Goal: Information Seeking & Learning: Learn about a topic

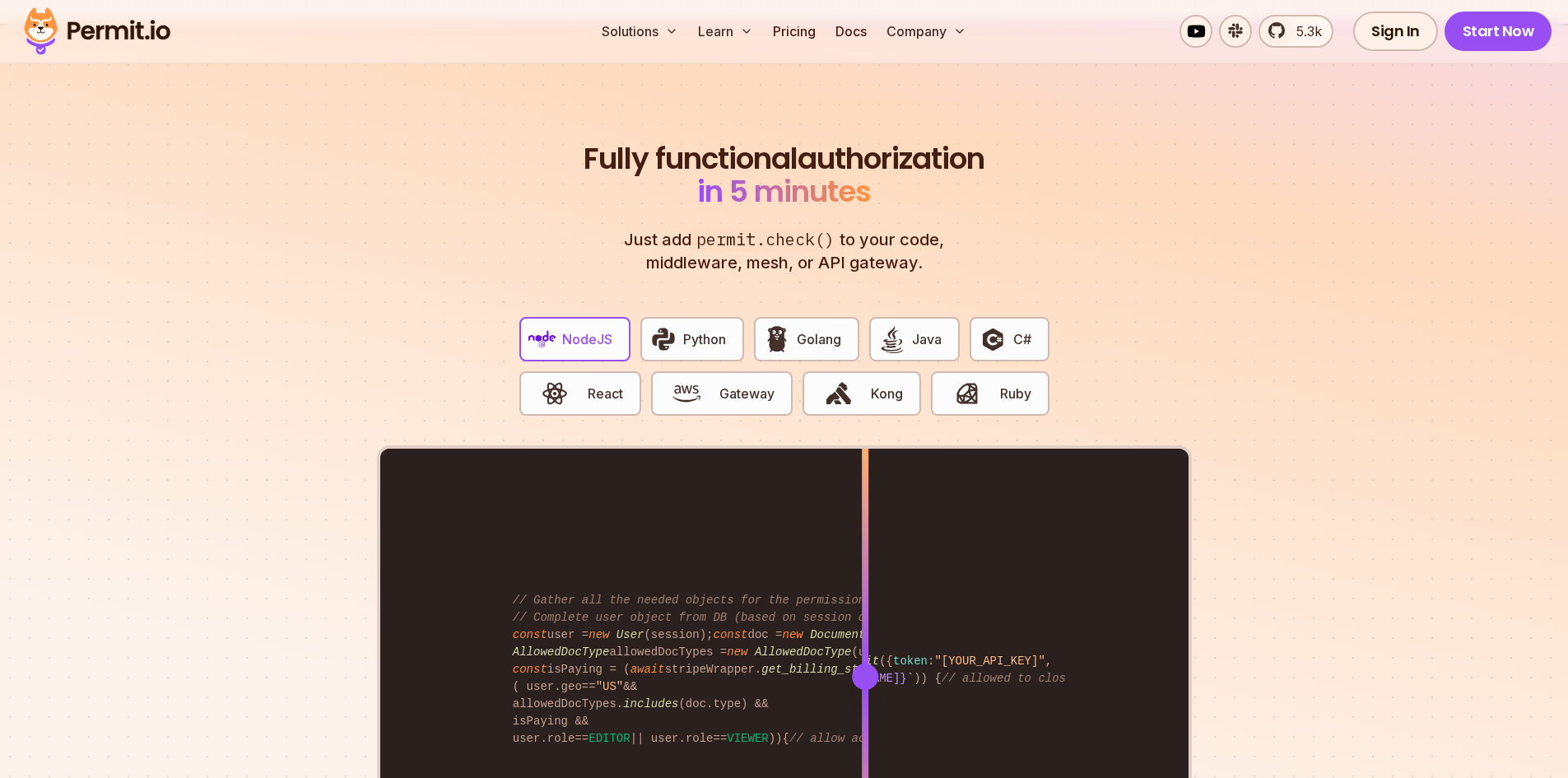
scroll to position [3050, 0]
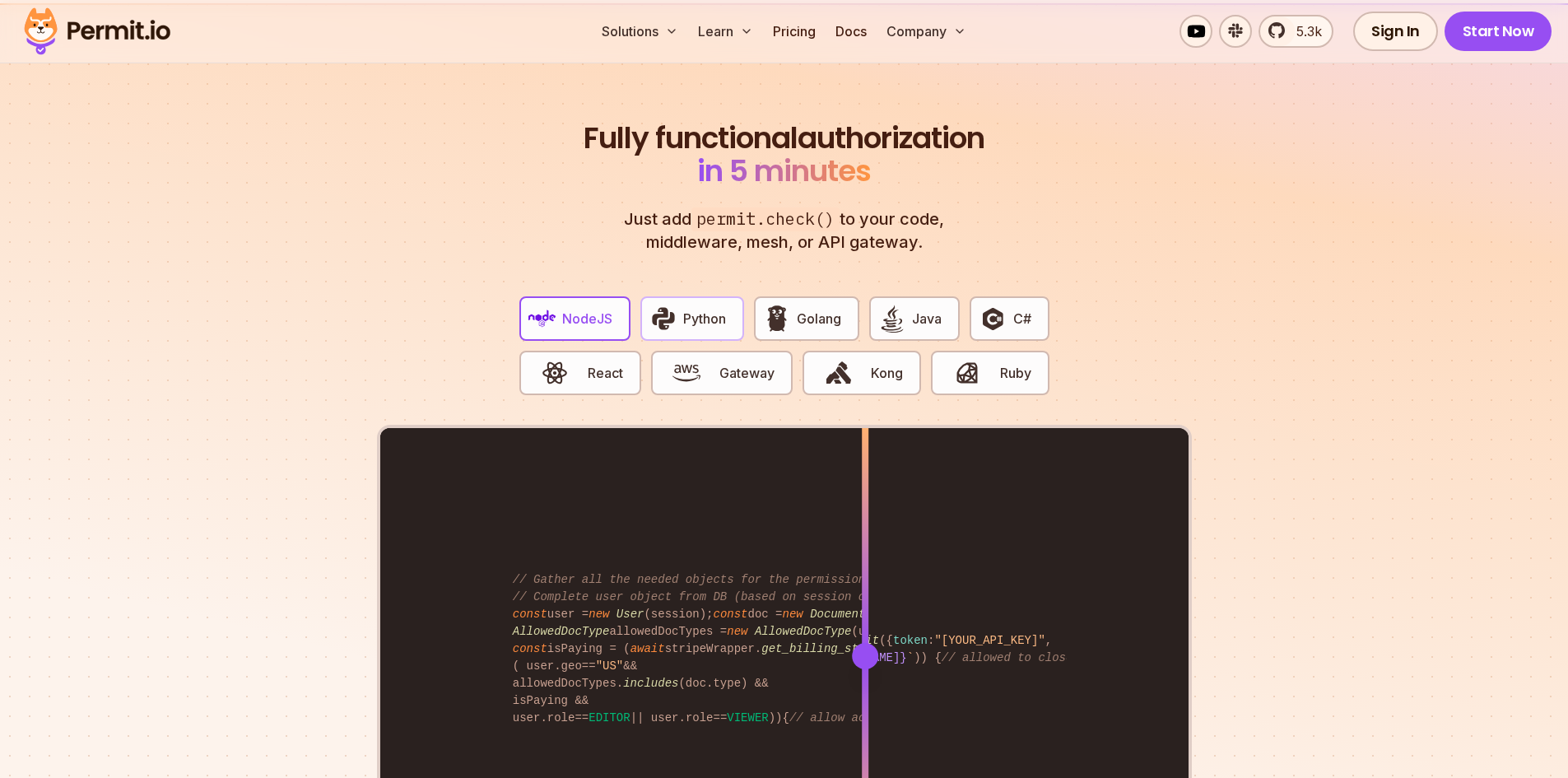
click at [713, 309] on span "Python" at bounding box center [705, 319] width 43 height 19
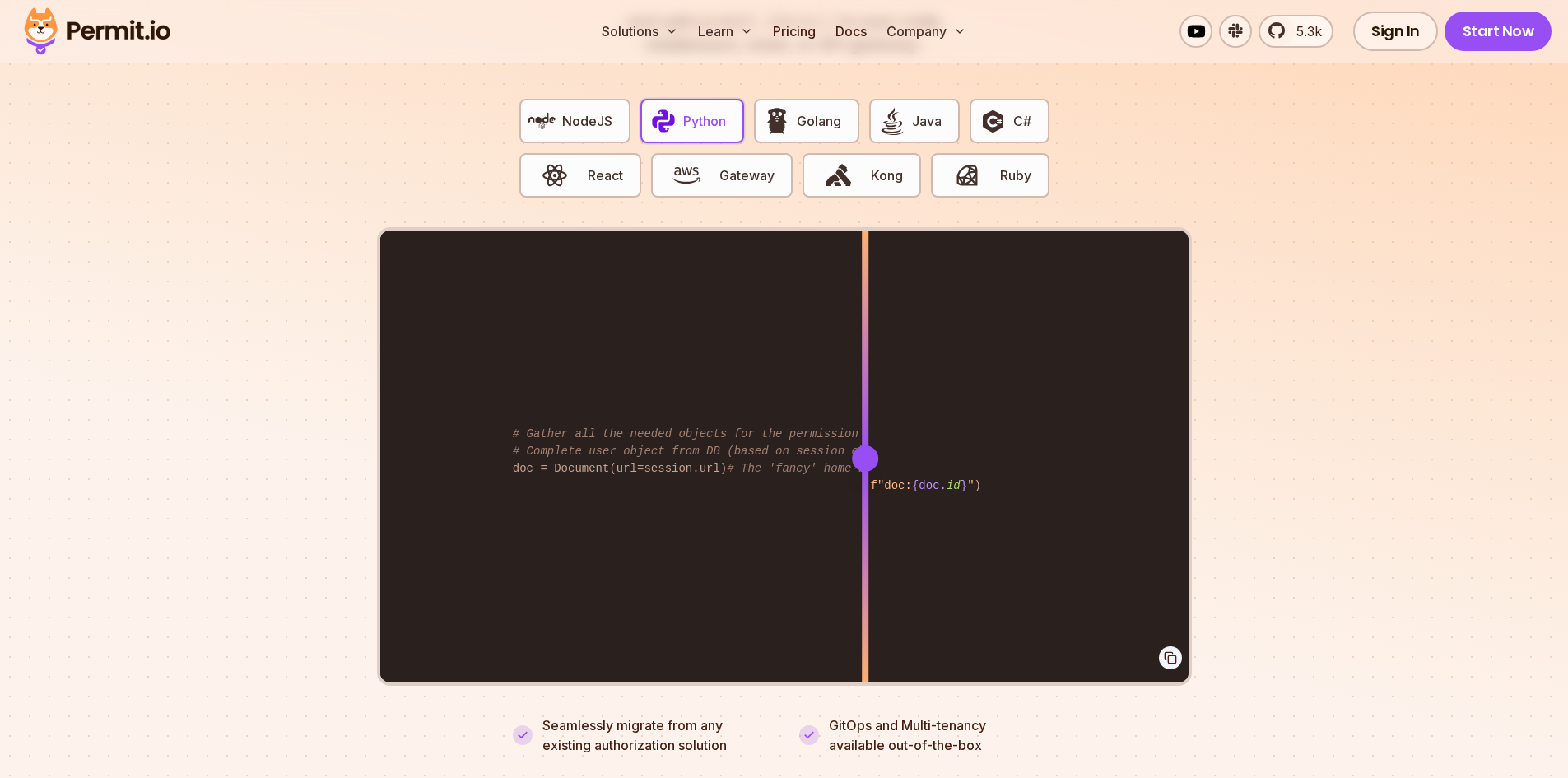
scroll to position [3268, 0]
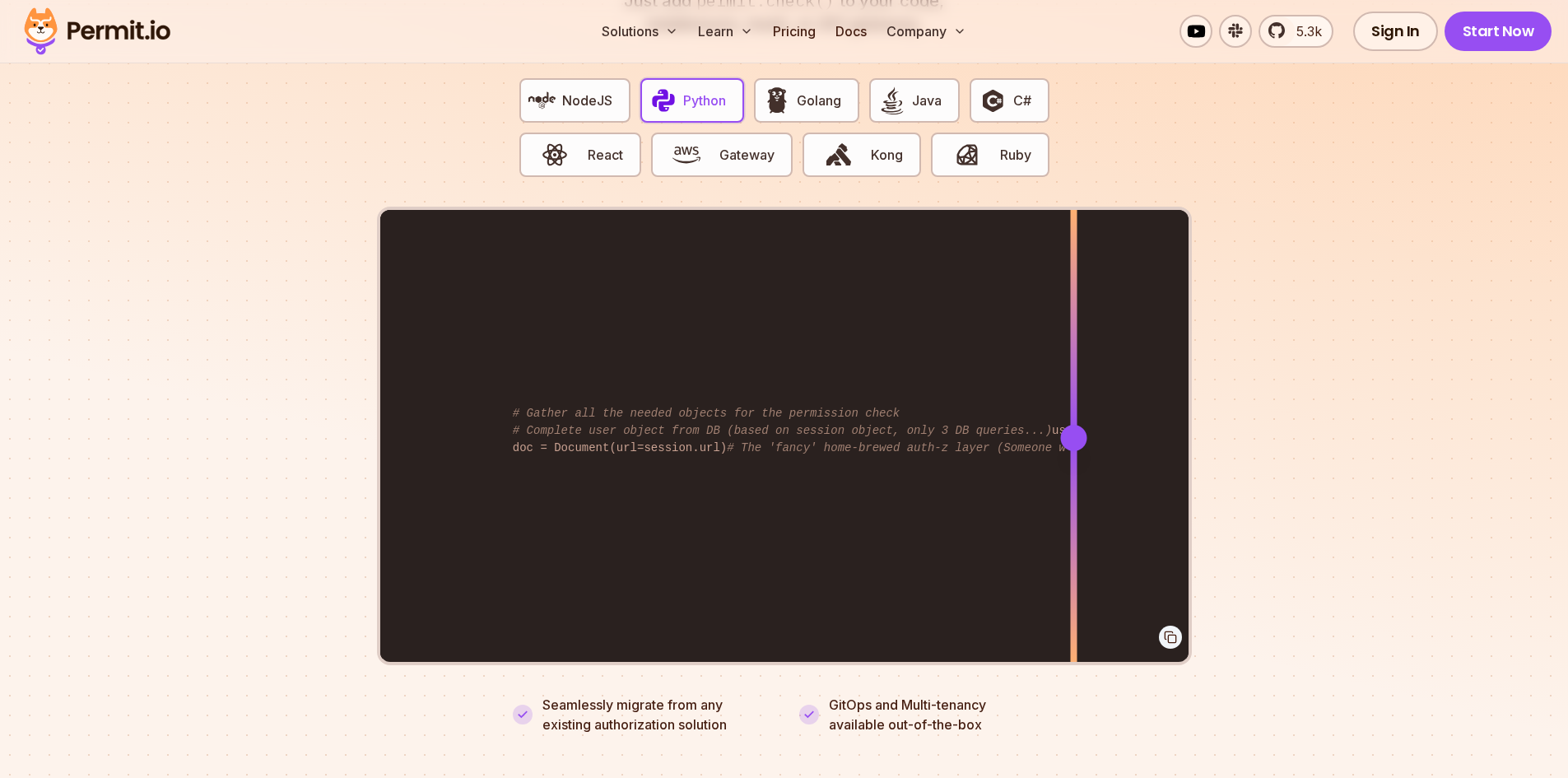
drag, startPoint x: 872, startPoint y: 418, endPoint x: 1074, endPoint y: 501, distance: 218.4
click at [1074, 501] on div at bounding box center [1073, 437] width 7 height 454
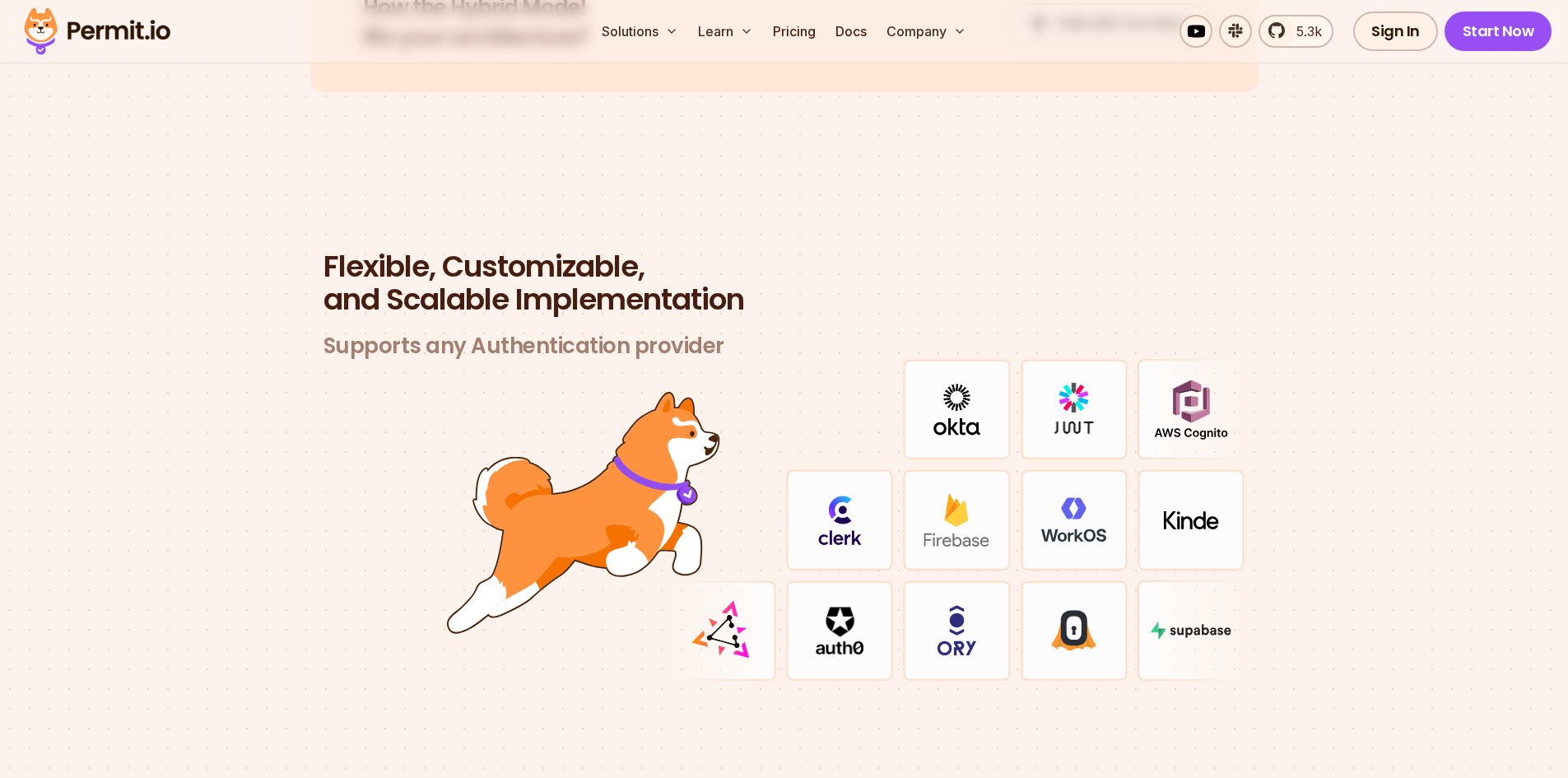
scroll to position [4687, 0]
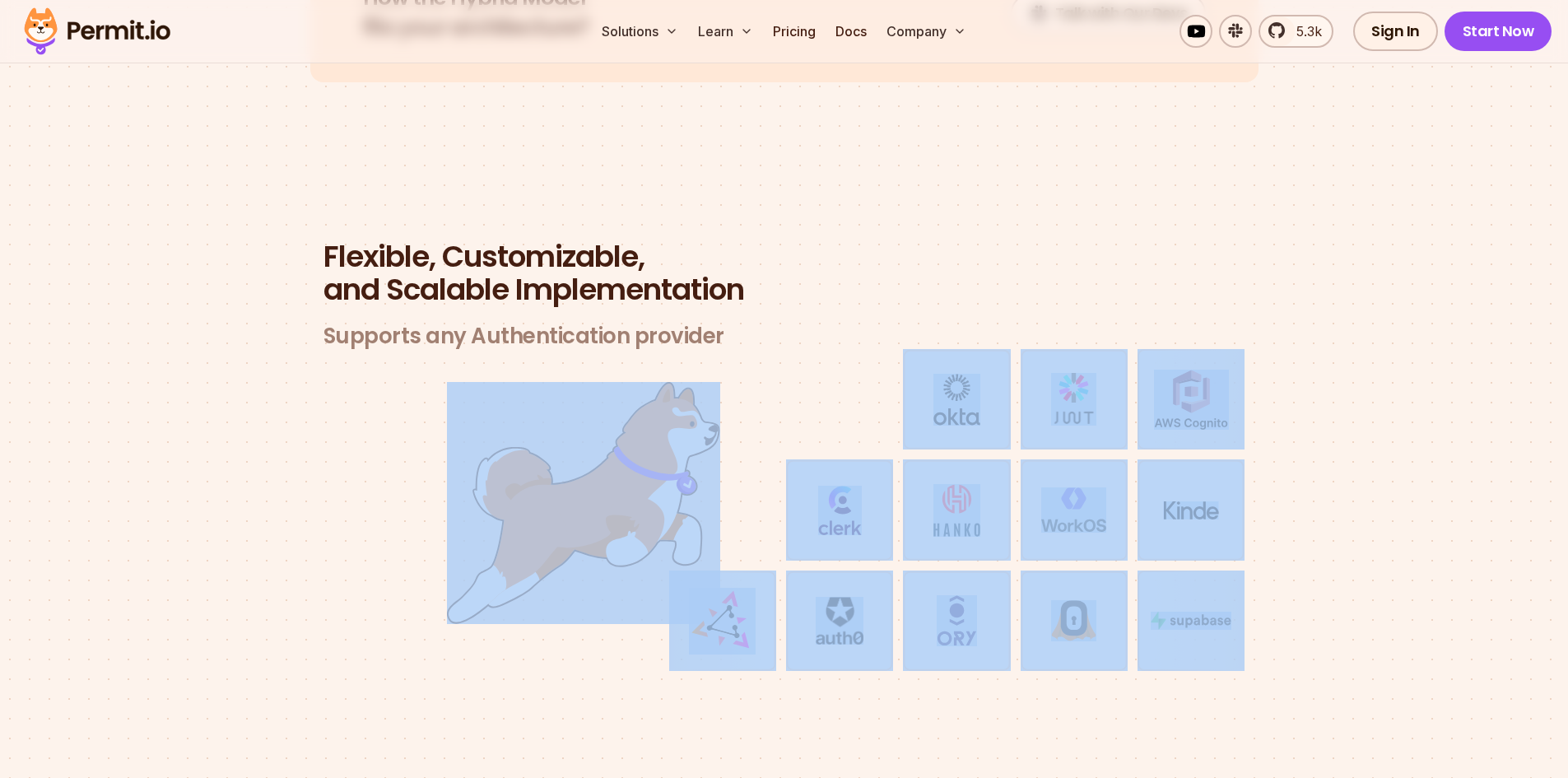
drag, startPoint x: 631, startPoint y: 425, endPoint x: 474, endPoint y: 533, distance: 190.6
click at [669, 533] on div at bounding box center [957, 510] width 576 height 322
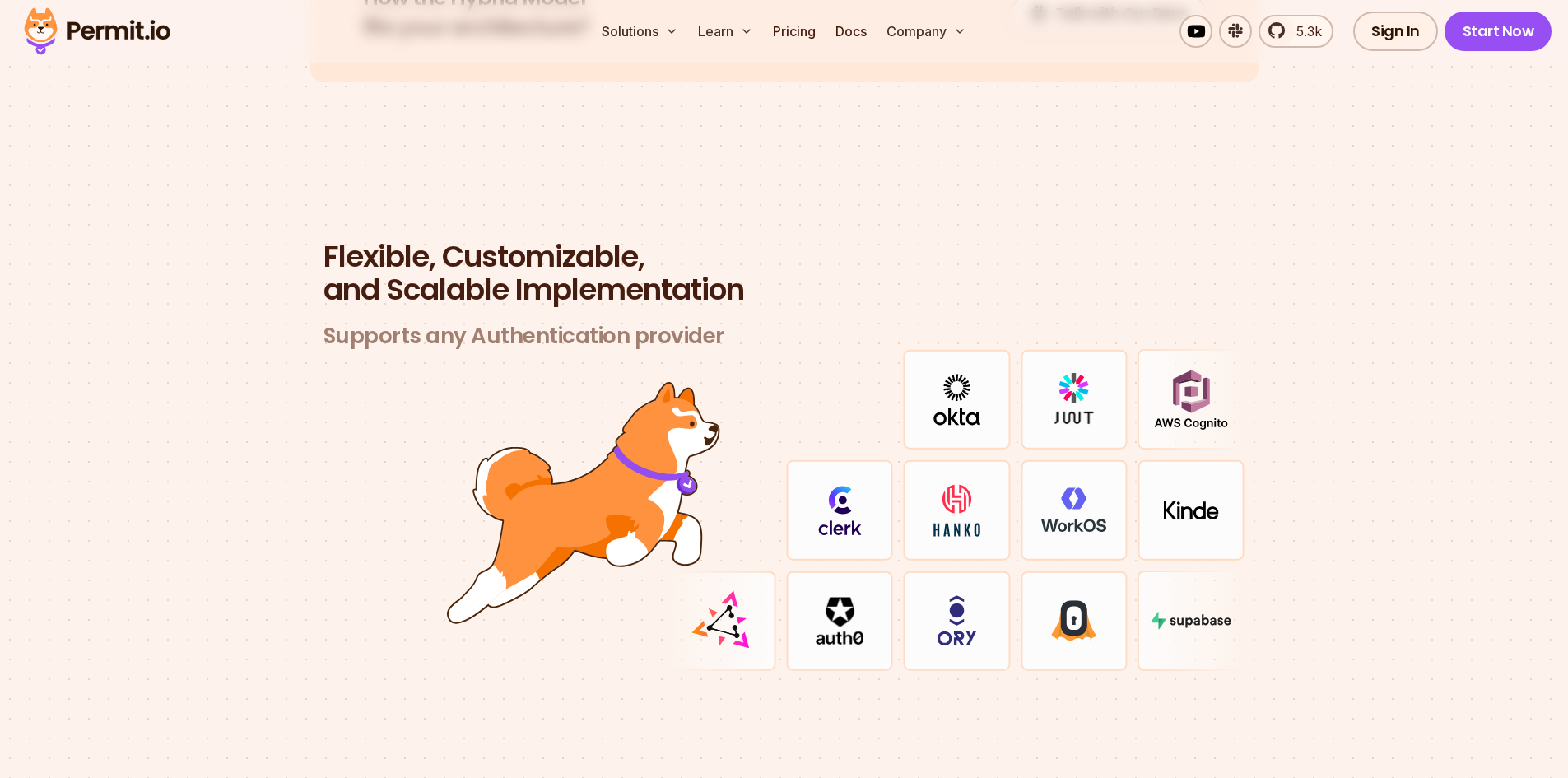
click at [610, 323] on h3 "Supports any Authentication provider" at bounding box center [784, 336] width 921 height 27
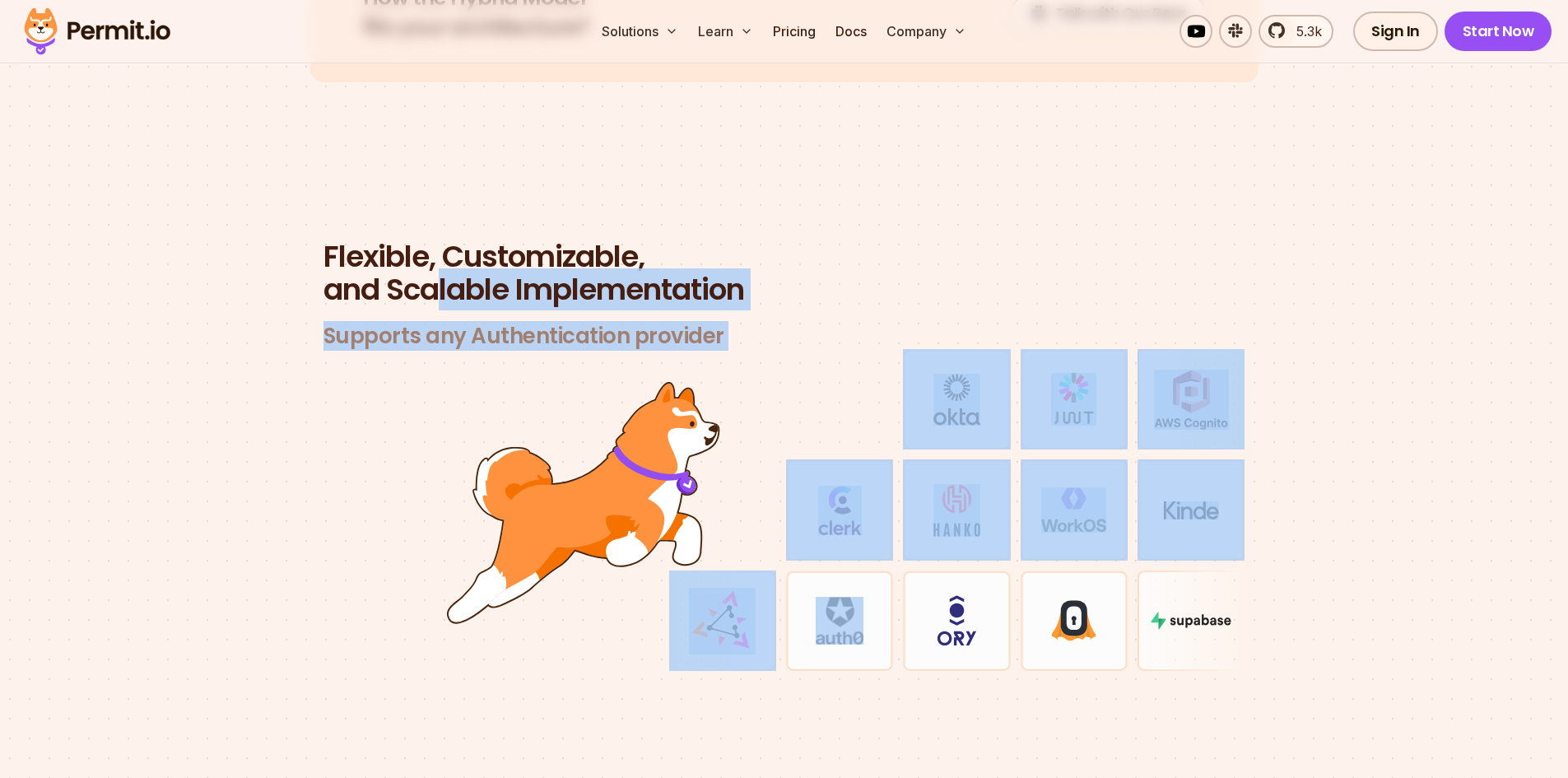
drag, startPoint x: 444, startPoint y: 268, endPoint x: 768, endPoint y: 542, distance: 424.3
click at [797, 567] on div "Flexible, Customizable, and Scalable Implementation Supports any Authentication…" at bounding box center [784, 455] width 948 height 431
click at [579, 436] on img at bounding box center [583, 503] width 273 height 242
click at [336, 447] on div at bounding box center [784, 510] width 921 height 322
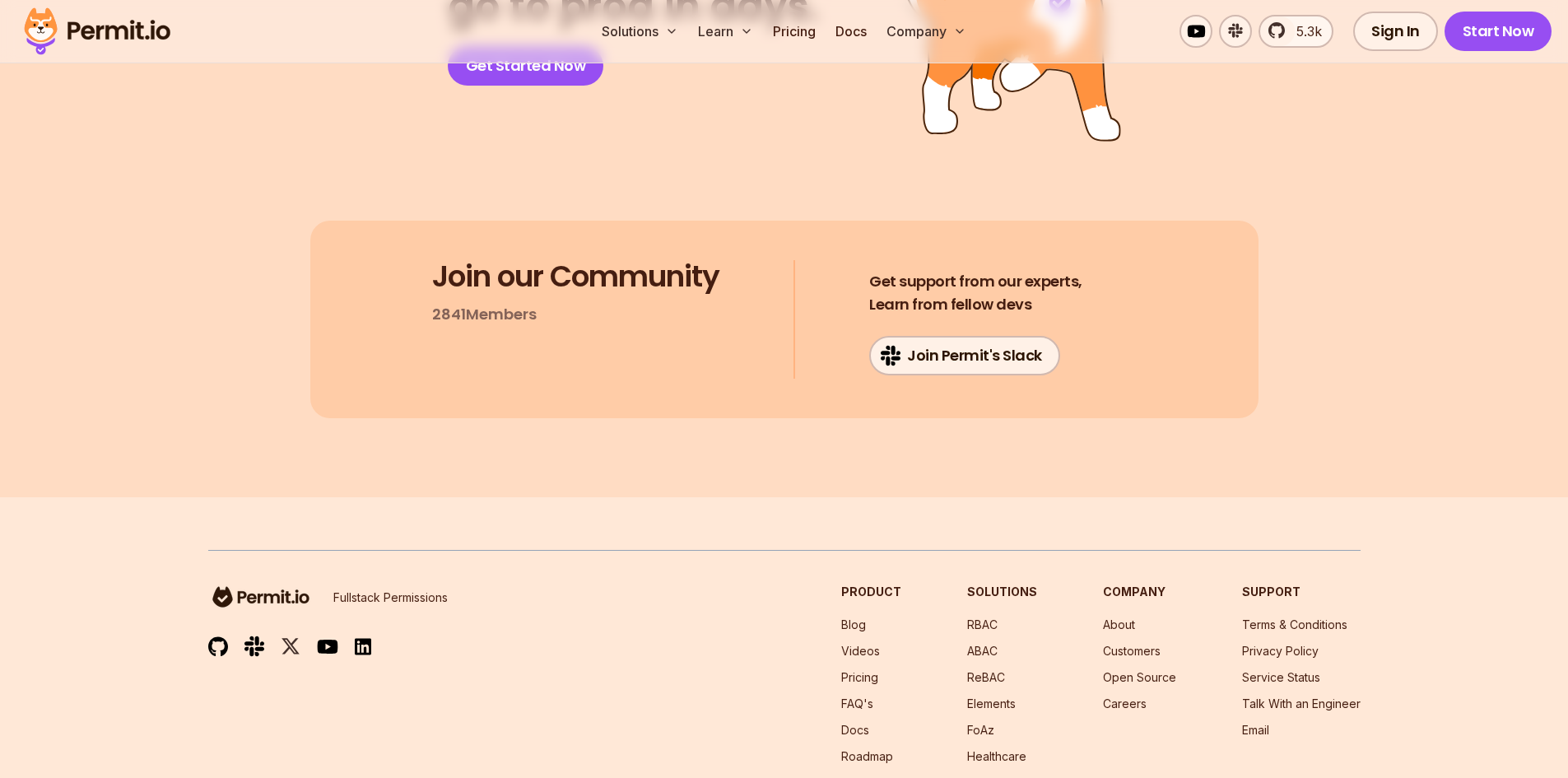
scroll to position [8788, 0]
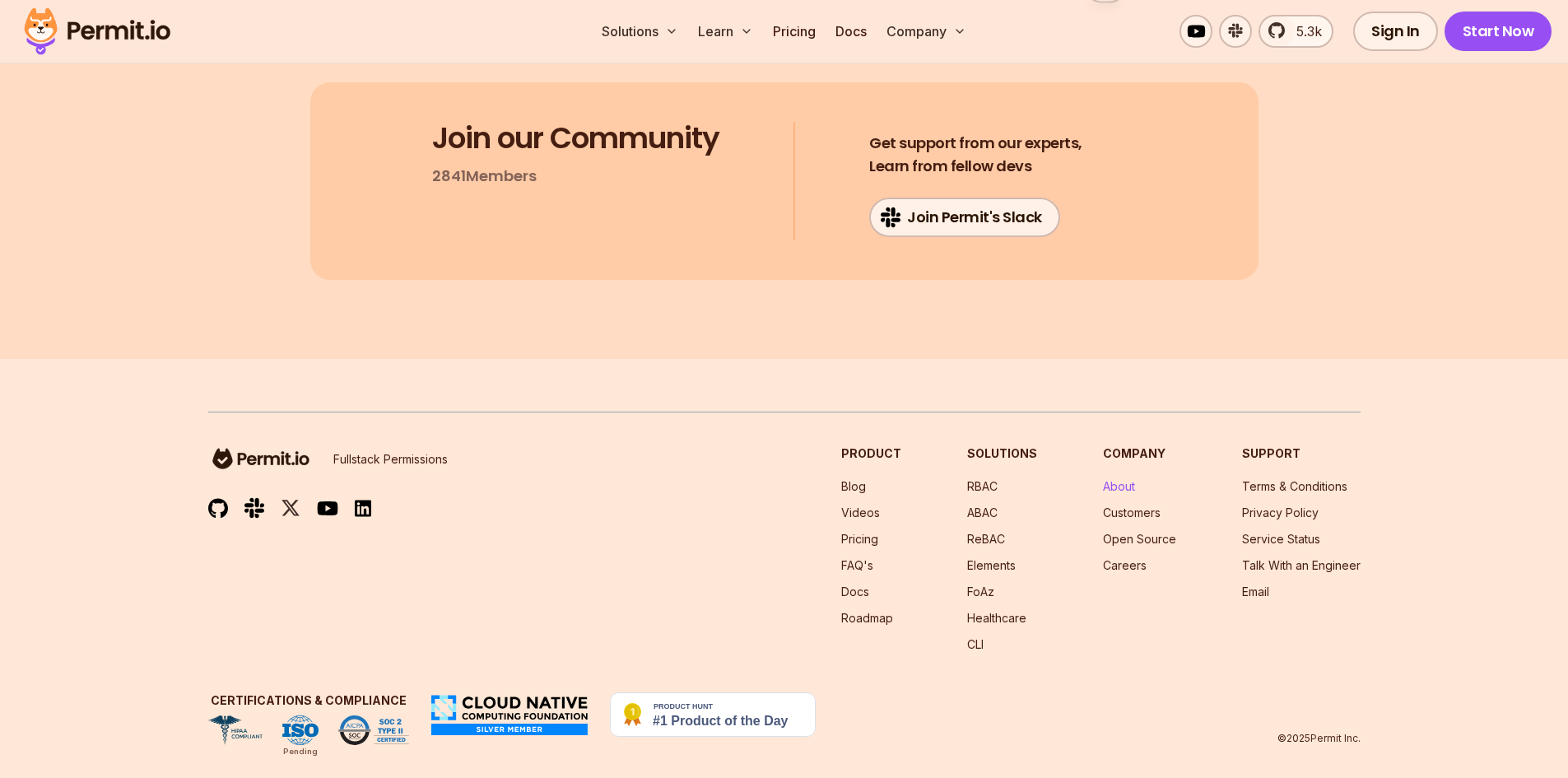
click at [1129, 479] on link "About" at bounding box center [1118, 486] width 32 height 14
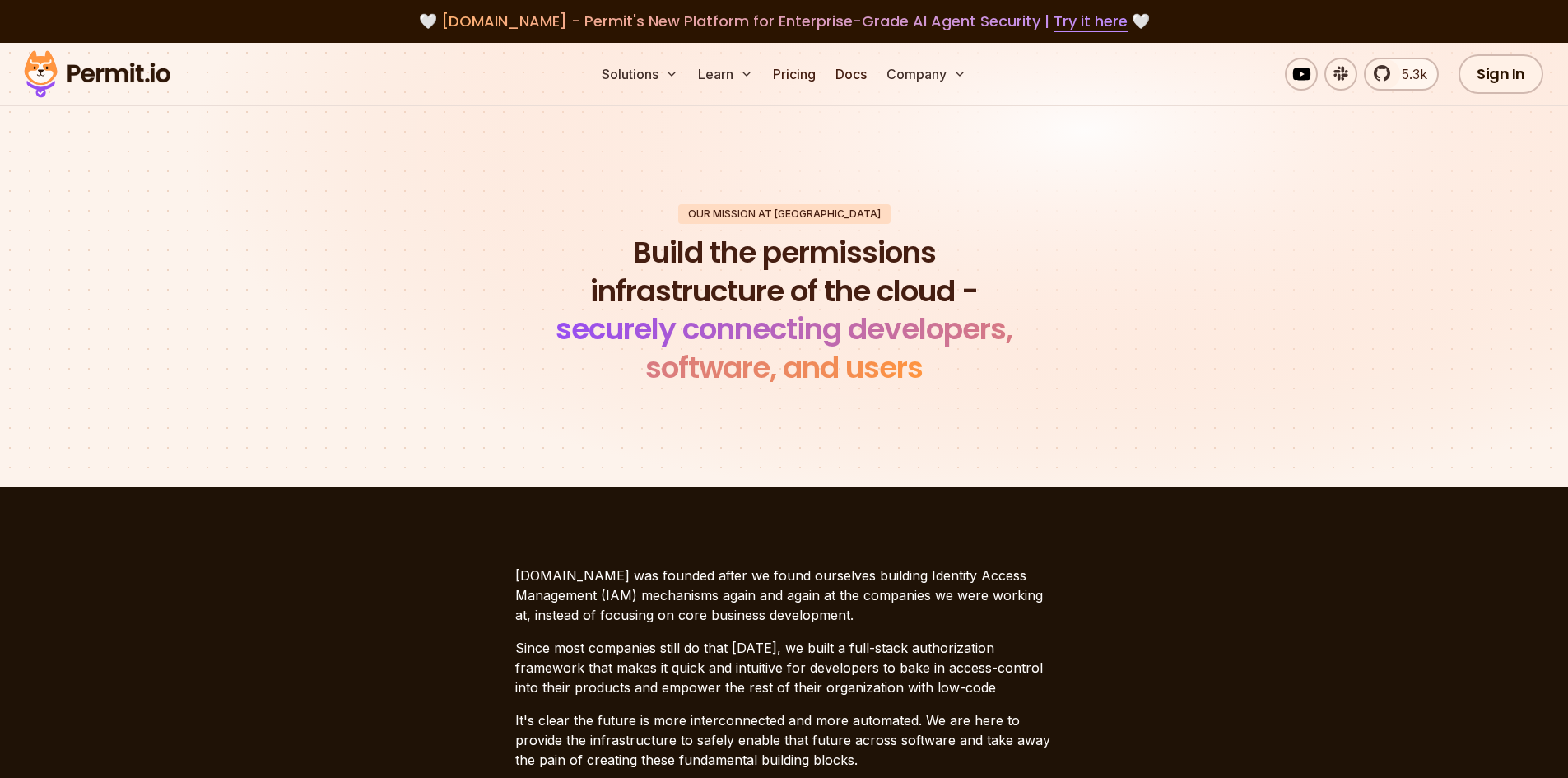
click at [539, 569] on p "[DOMAIN_NAME] was founded after we found ourselves building Identity Access Man…" at bounding box center [784, 595] width 538 height 59
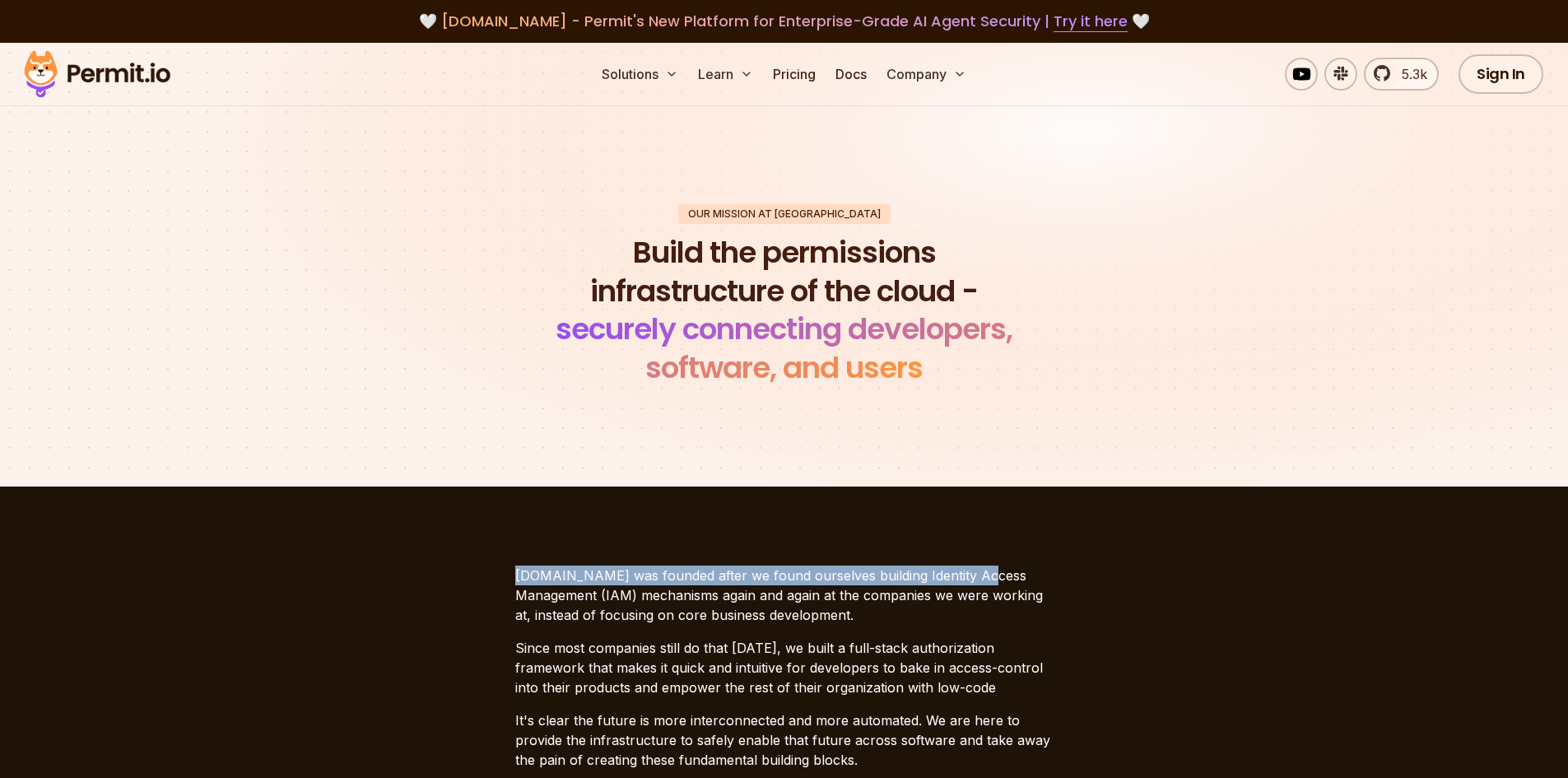
drag, startPoint x: 539, startPoint y: 569, endPoint x: 950, endPoint y: 580, distance: 411.1
click at [950, 580] on p "[DOMAIN_NAME] was founded after we found ourselves building Identity Access Man…" at bounding box center [784, 595] width 538 height 59
drag, startPoint x: 950, startPoint y: 580, endPoint x: 743, endPoint y: 580, distance: 207.0
click at [743, 580] on p "[DOMAIN_NAME] was founded after we found ourselves building Identity Access Man…" at bounding box center [784, 595] width 538 height 59
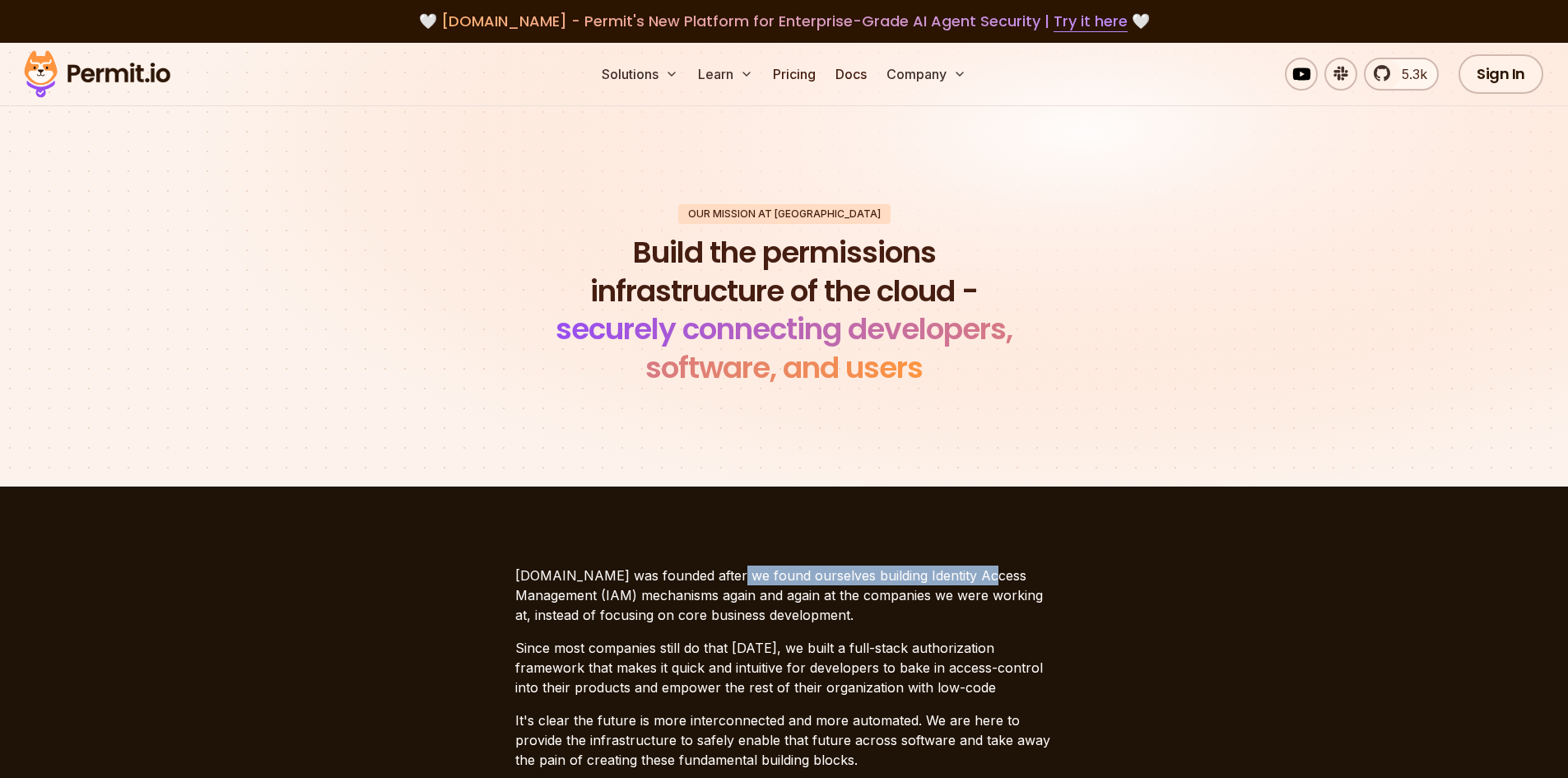
click at [890, 583] on p "[DOMAIN_NAME] was founded after we found ourselves building Identity Access Man…" at bounding box center [784, 595] width 538 height 59
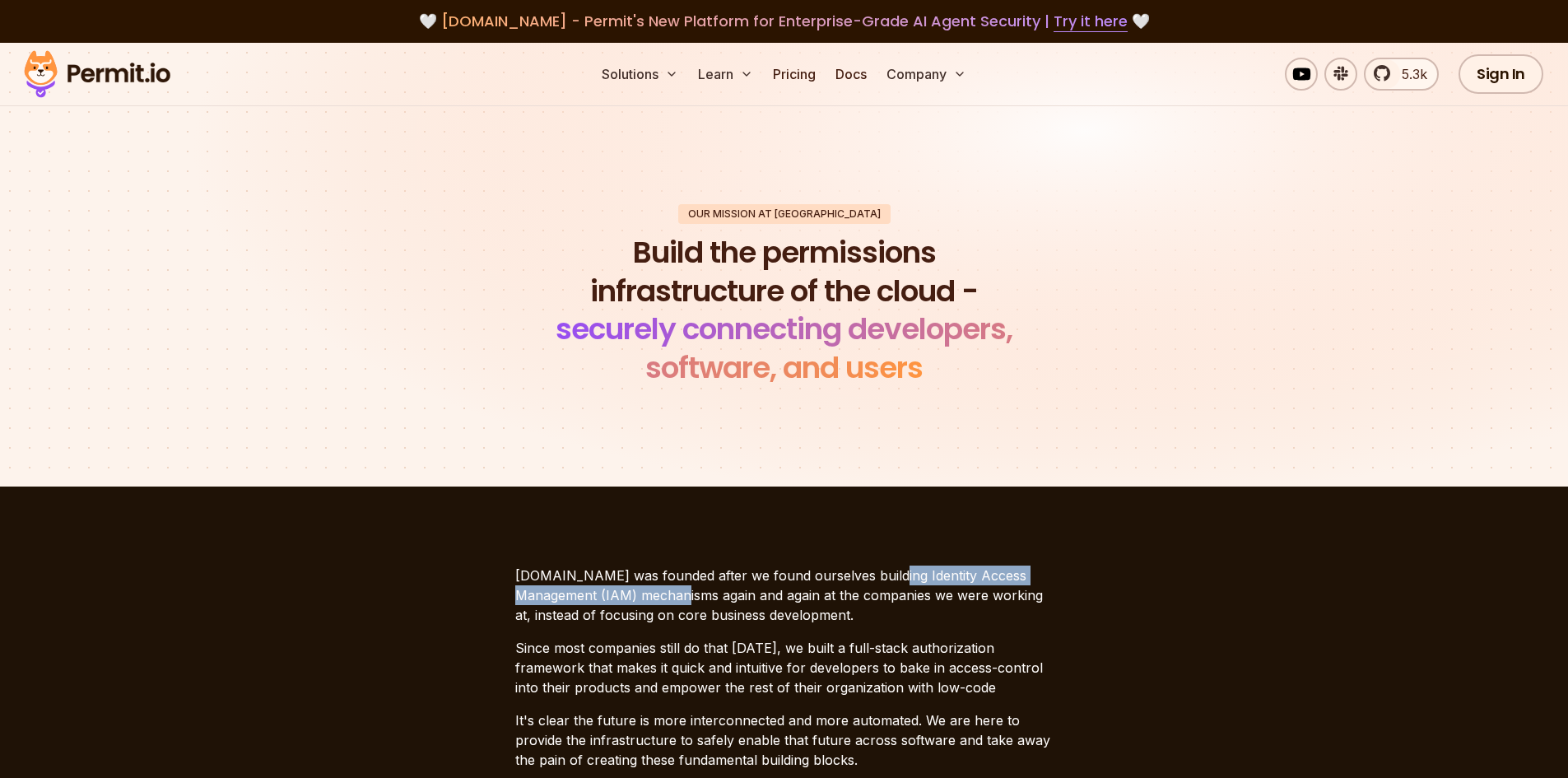
drag, startPoint x: 890, startPoint y: 583, endPoint x: 626, endPoint y: 599, distance: 264.5
click at [626, 599] on p "[DOMAIN_NAME] was founded after we found ourselves building Identity Access Man…" at bounding box center [784, 595] width 538 height 59
